Goal: Task Accomplishment & Management: Complete application form

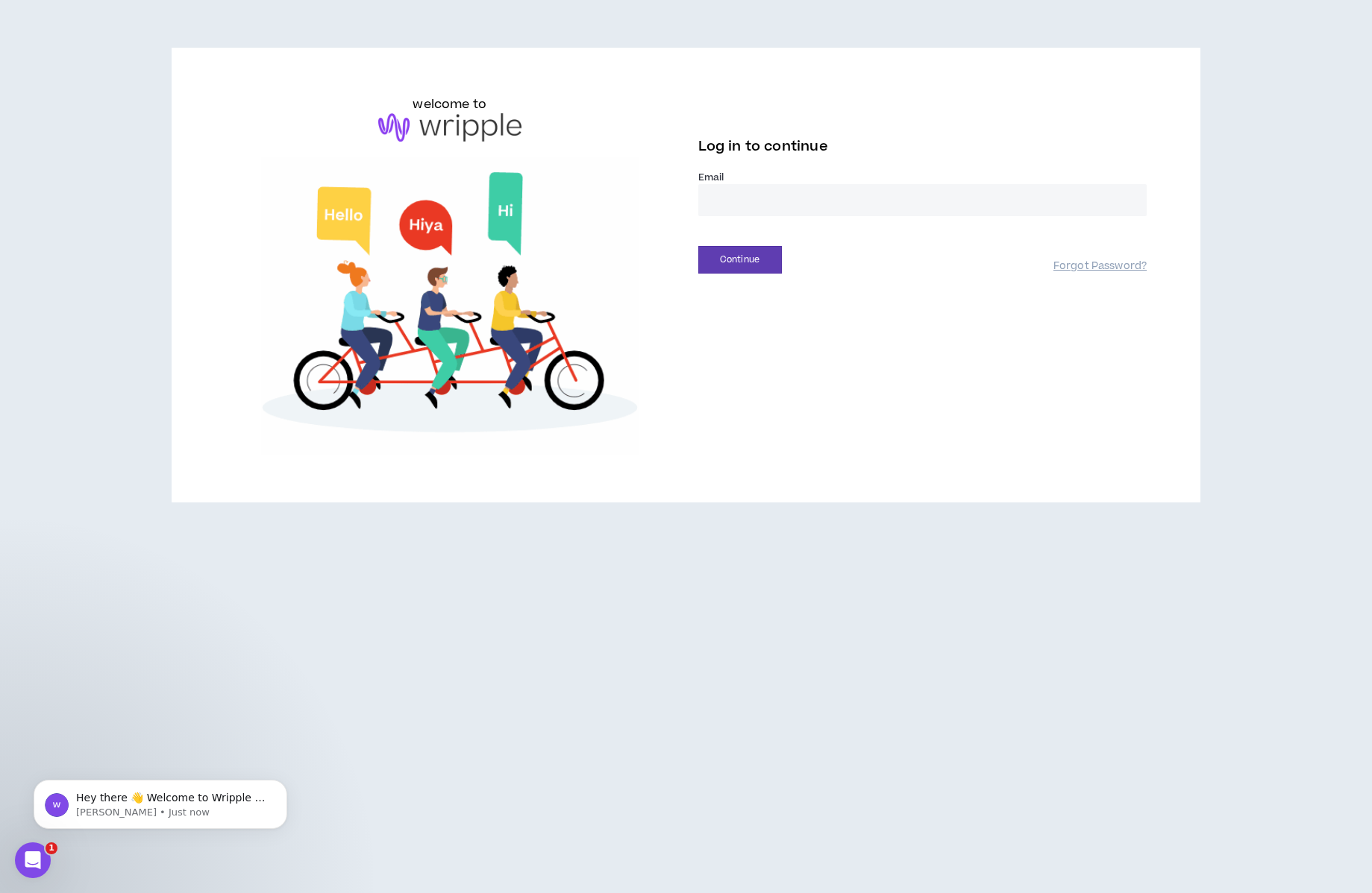
click at [797, 201] on input "email" at bounding box center [923, 200] width 449 height 32
type input "**********"
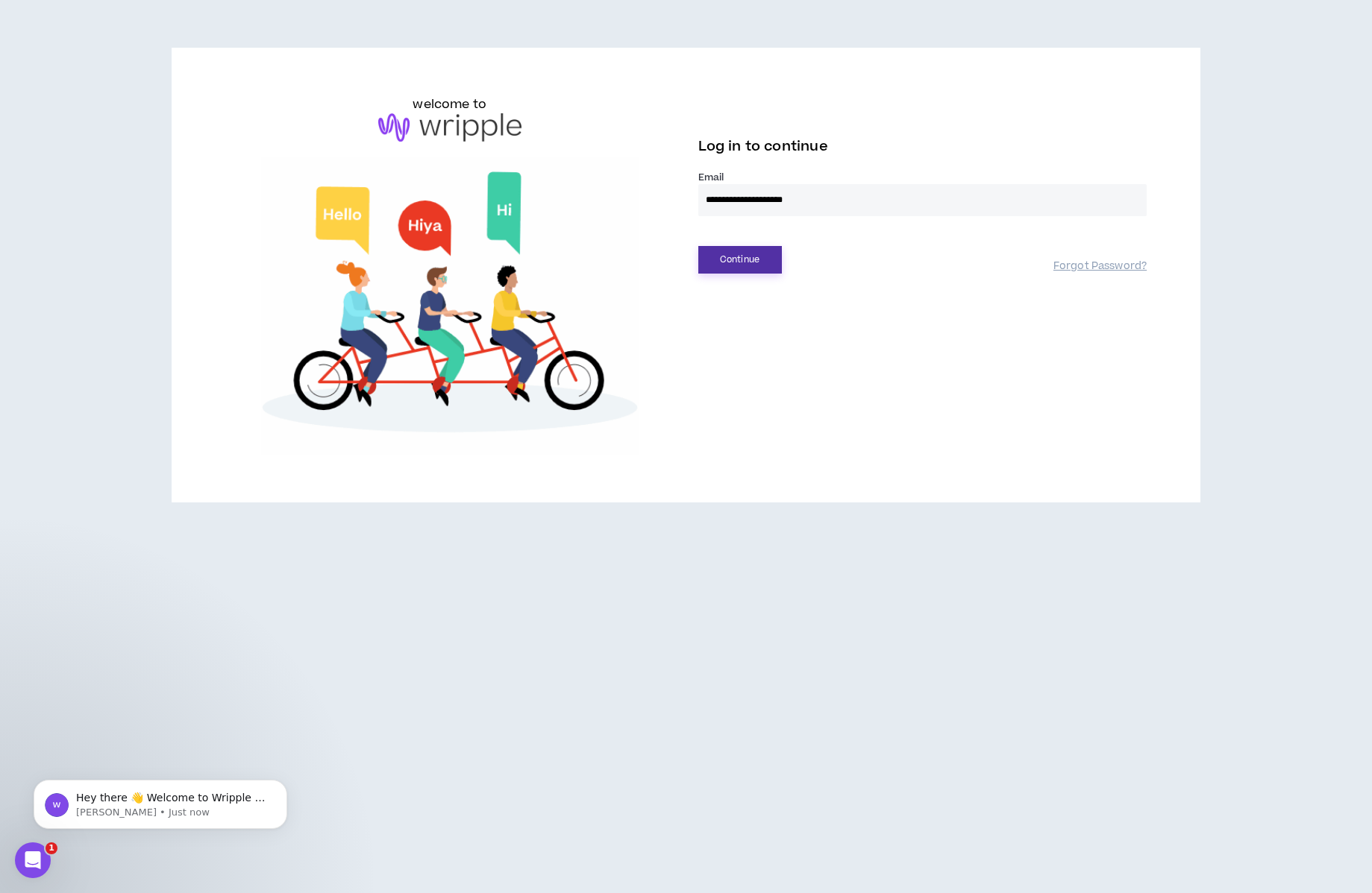
click at [756, 260] on button "Continue" at bounding box center [740, 260] width 84 height 28
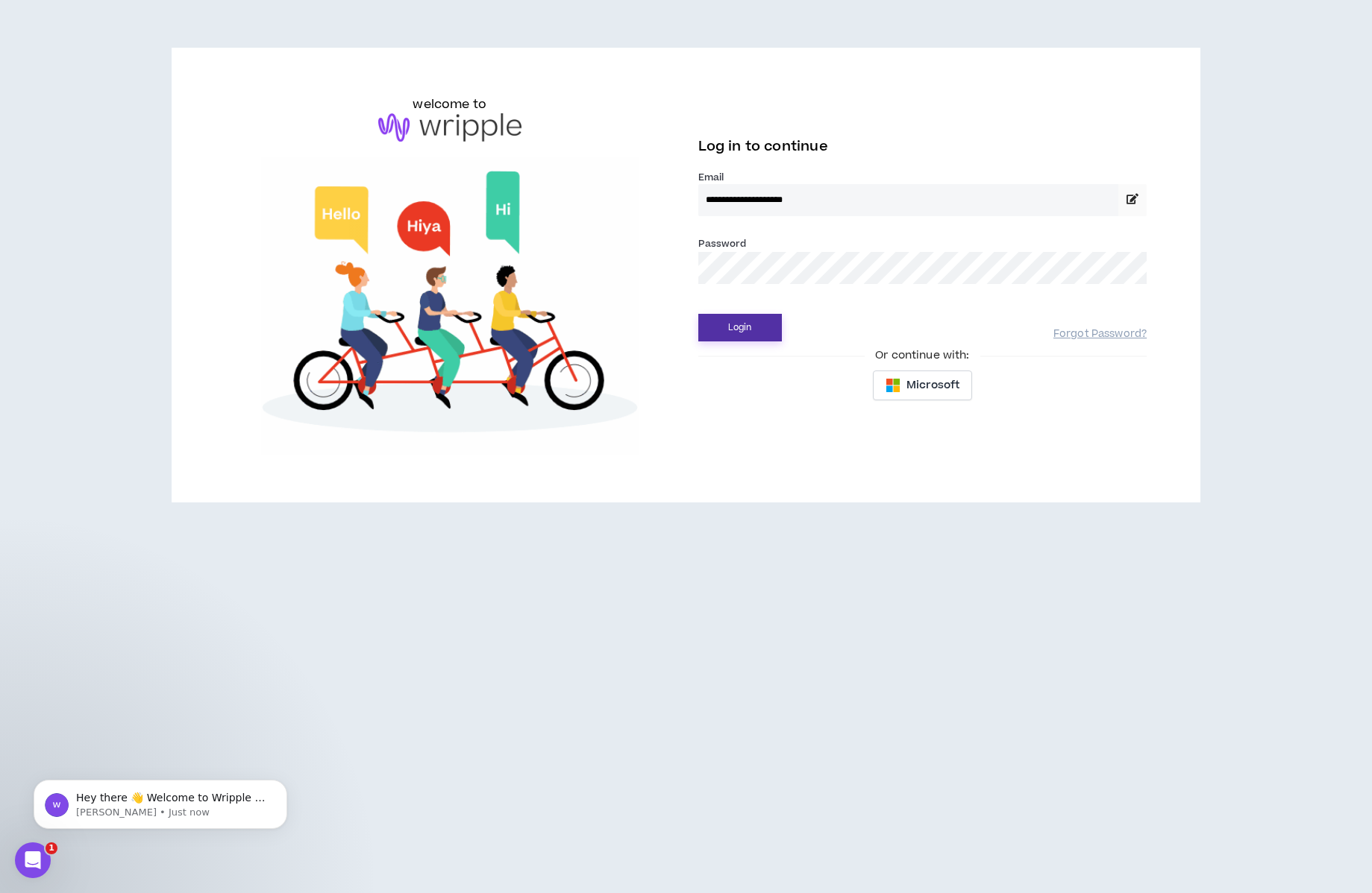
click at [741, 327] on button "Login" at bounding box center [740, 328] width 84 height 28
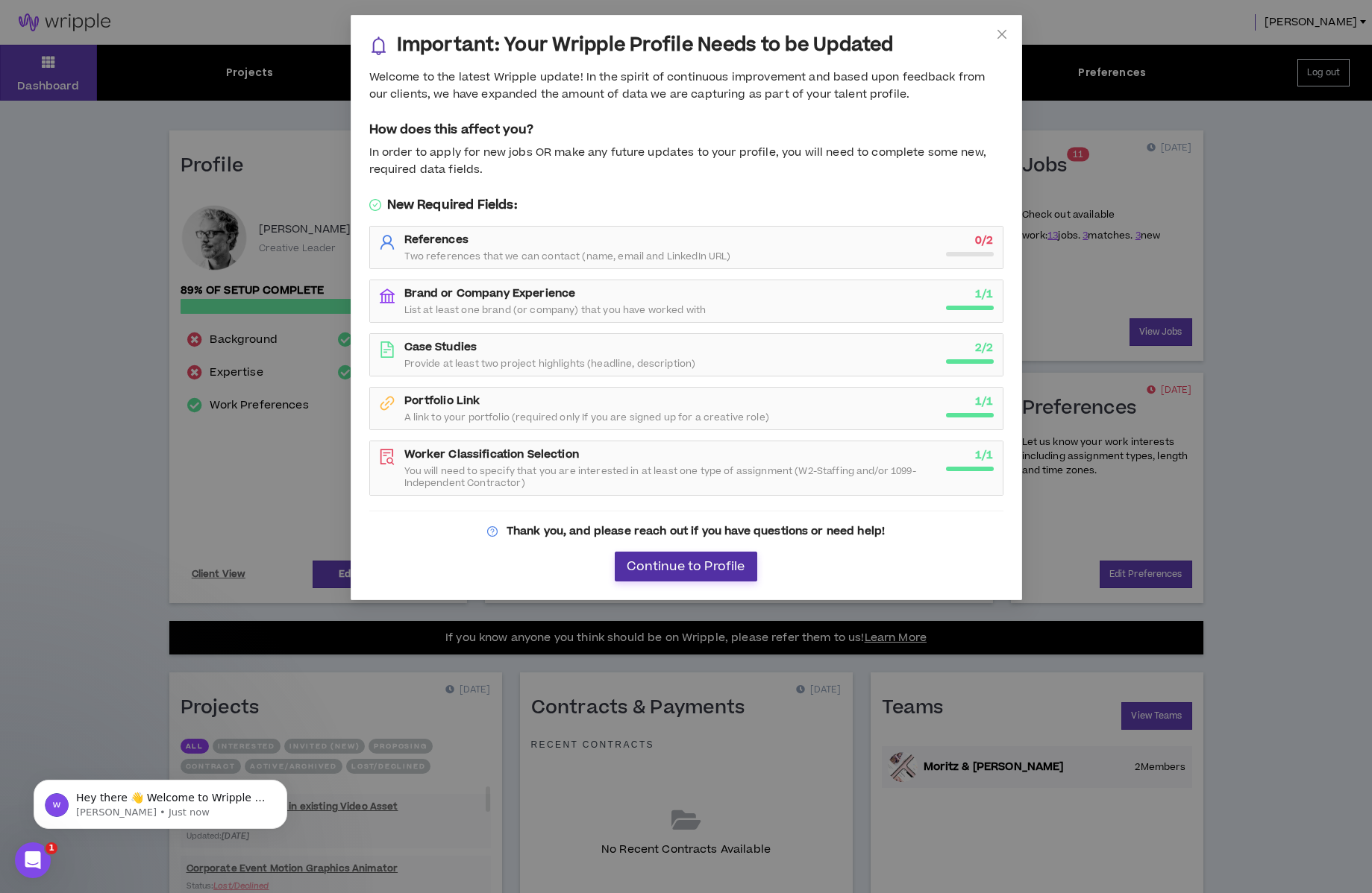
click at [692, 568] on span "Continue to Profile" at bounding box center [686, 566] width 118 height 14
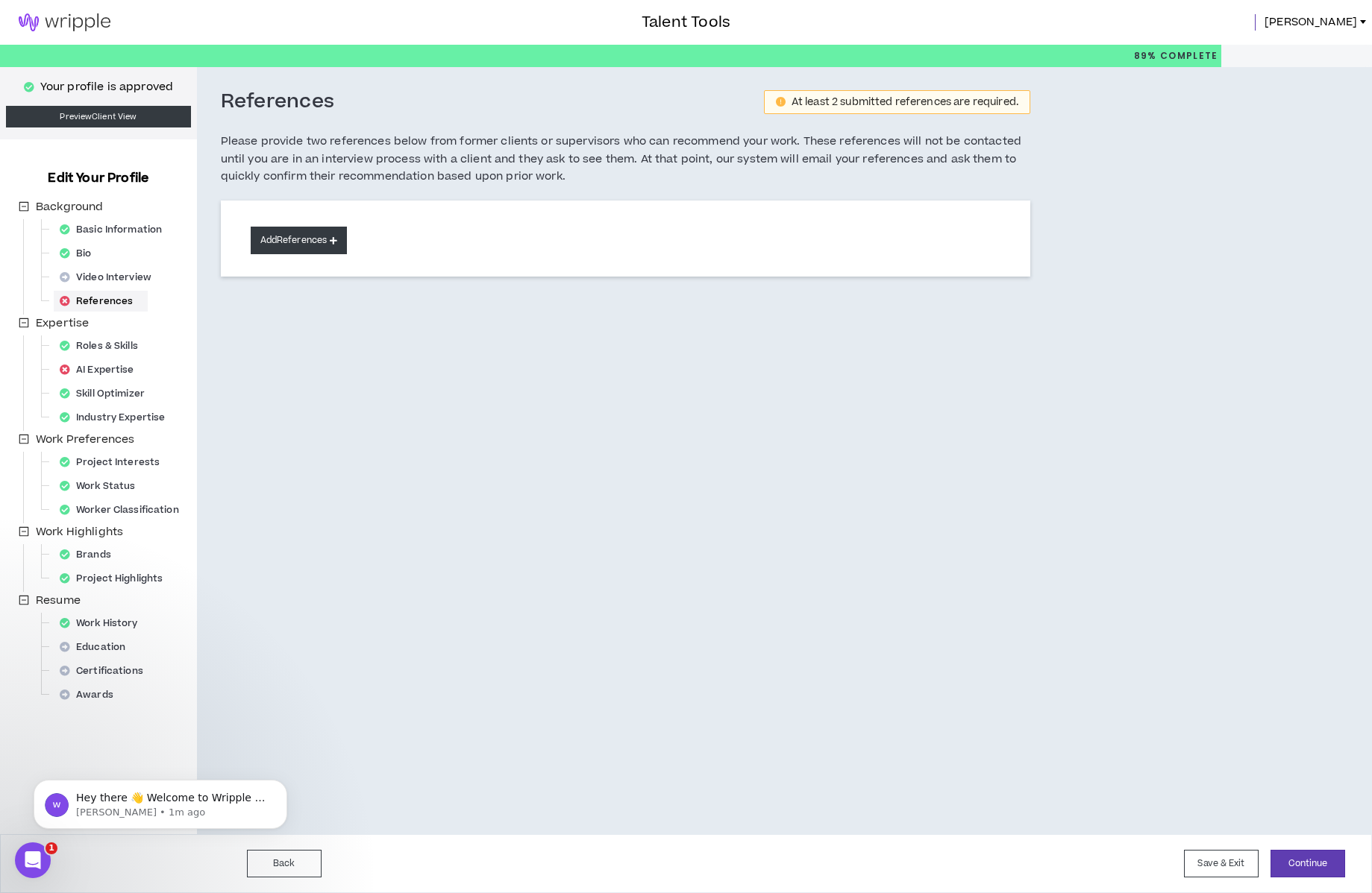
click at [317, 240] on button "Add References" at bounding box center [299, 240] width 97 height 28
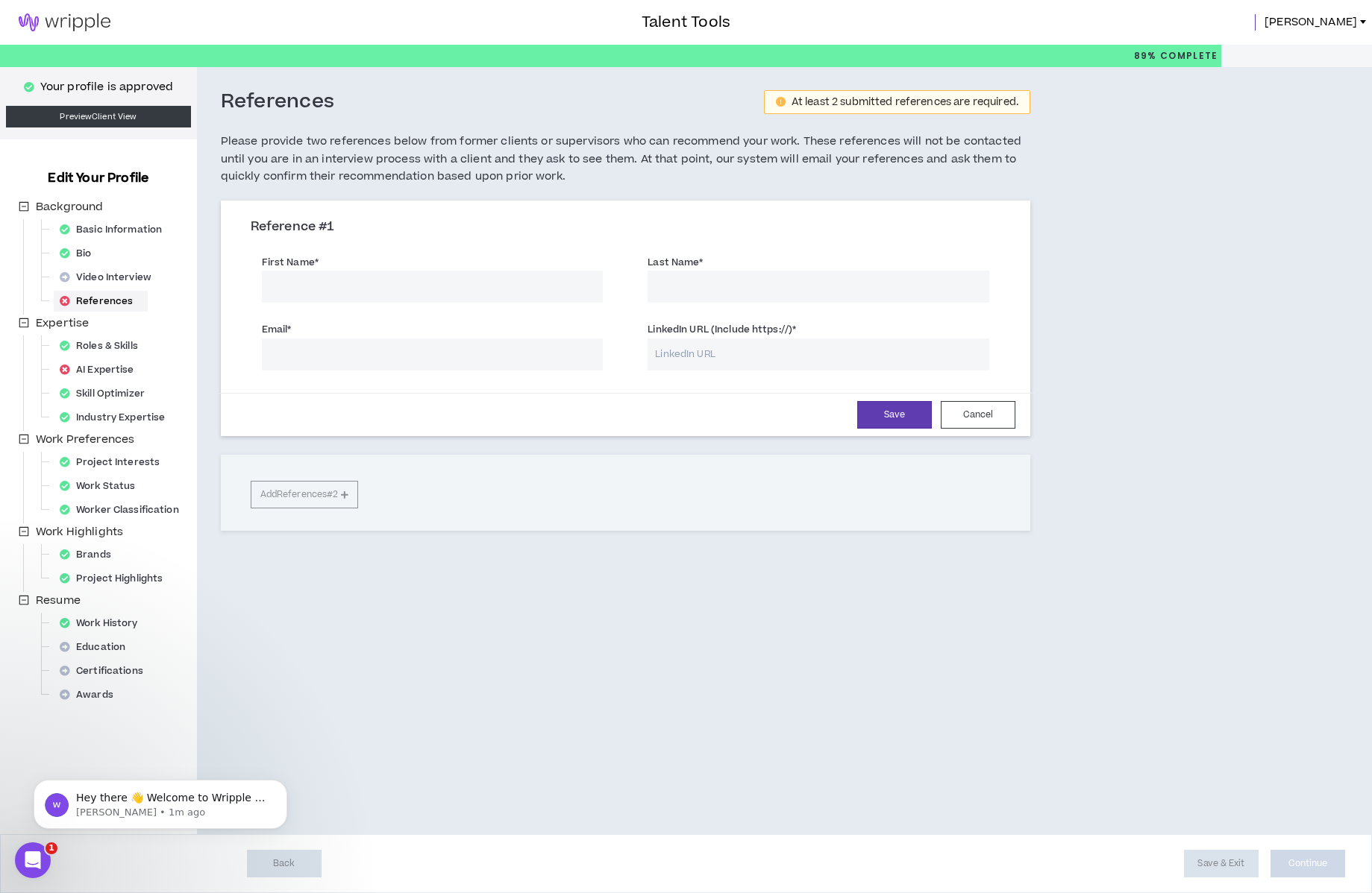
click at [376, 282] on input "First Name *" at bounding box center [432, 286] width 342 height 32
type input "[PERSON_NAME]"
